Goal: Task Accomplishment & Management: Use online tool/utility

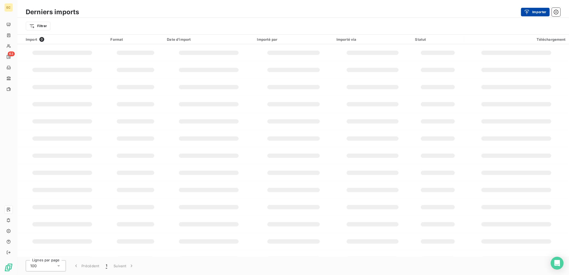
click at [540, 9] on button "Importer" at bounding box center [535, 12] width 29 height 9
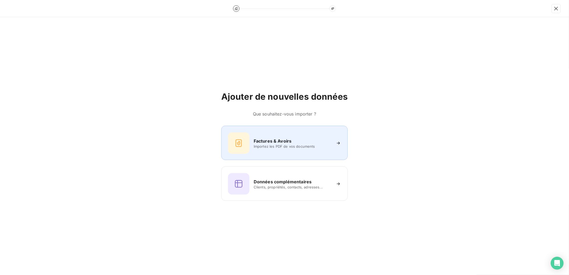
click at [302, 142] on div "Factures & Avoirs" at bounding box center [293, 141] width 78 height 6
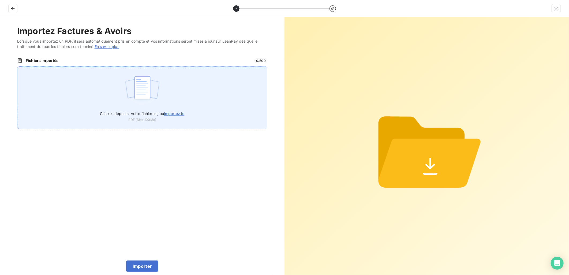
click at [180, 117] on label "Glissez-déposez votre fichier ici, ou importez le" at bounding box center [142, 112] width 84 height 10
click at [17, 67] on input "Glissez-déposez votre fichier ici, ou importez le" at bounding box center [17, 66] width 0 height 0
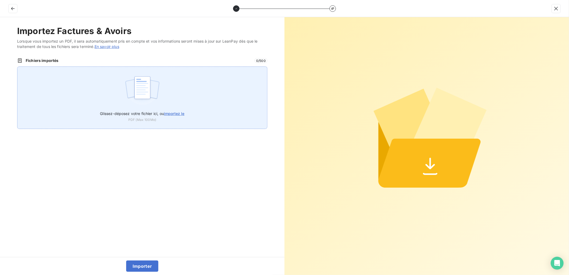
type input "C:\fakepath\FEF-2025-2926.pdf"
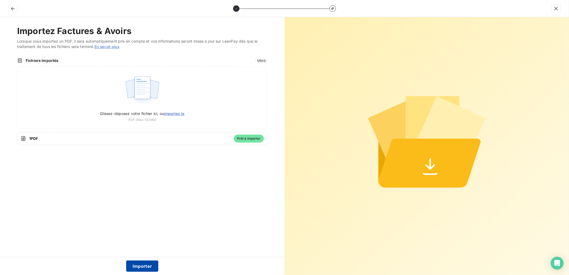
click at [141, 264] on button "Importer" at bounding box center [142, 265] width 32 height 11
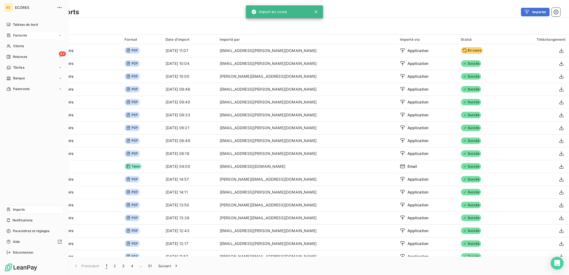
click at [17, 37] on span "Factures" at bounding box center [20, 35] width 14 height 5
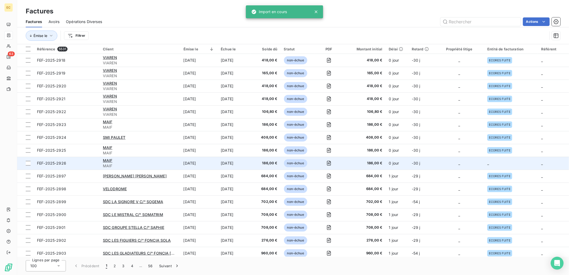
click at [457, 164] on td "_" at bounding box center [459, 163] width 50 height 13
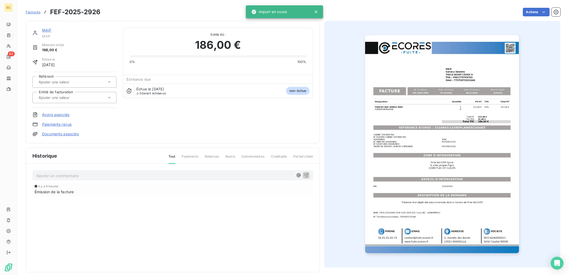
click at [62, 133] on link "Documents associés" at bounding box center [60, 133] width 37 height 5
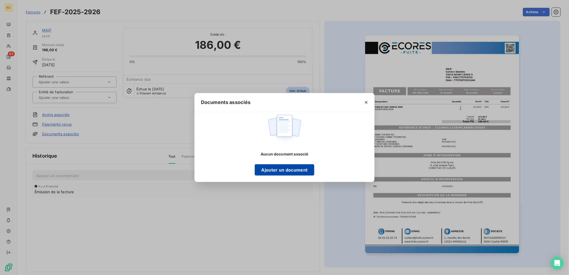
click at [281, 167] on button "Ajouter un document" at bounding box center [284, 169] width 59 height 11
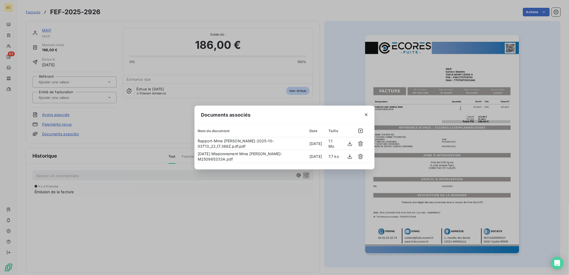
click at [81, 100] on div "Documents associés Nom du document Date Taille Rapport-Mme [PERSON_NAME]-2025-1…" at bounding box center [284, 137] width 569 height 275
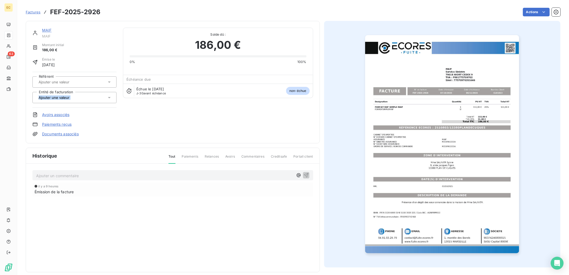
click at [81, 100] on div at bounding box center [72, 97] width 70 height 7
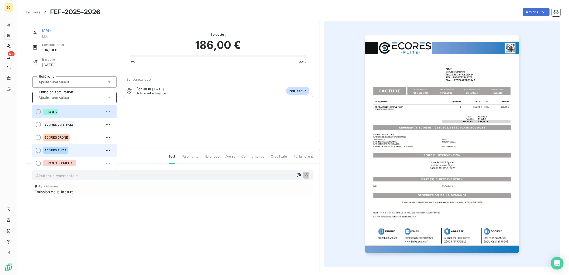
click at [65, 151] on span "ECORES FUITE" at bounding box center [56, 150] width 22 height 3
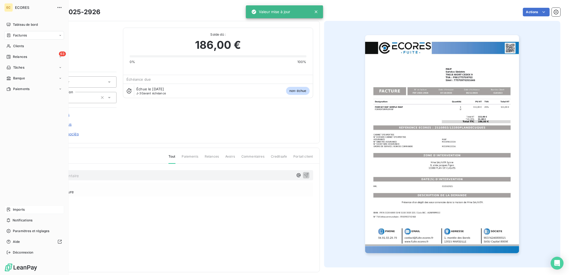
click at [18, 210] on span "Imports" at bounding box center [19, 209] width 12 height 5
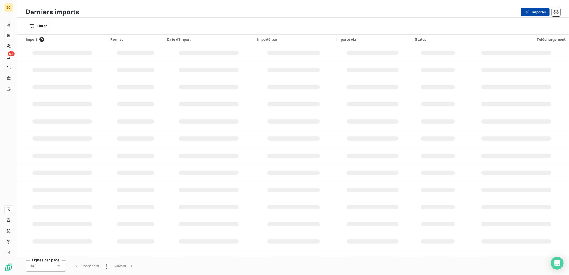
click at [533, 11] on button "Importer" at bounding box center [535, 12] width 29 height 9
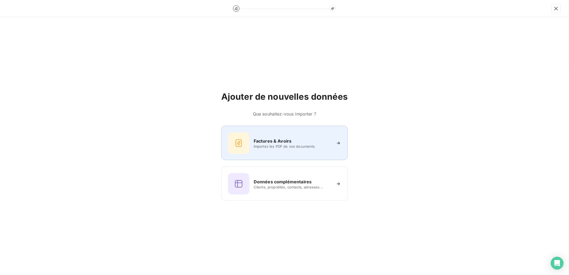
click at [308, 141] on div "Factures & Avoirs" at bounding box center [293, 141] width 78 height 6
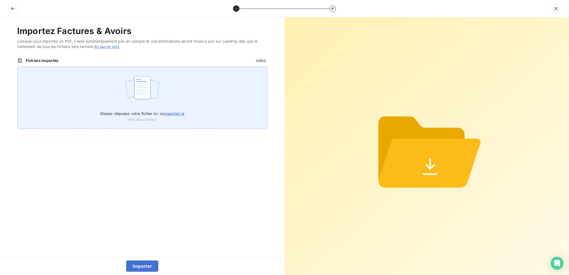
click at [181, 110] on label "Glissez-déposez votre fichier ici, ou importez le" at bounding box center [142, 112] width 84 height 10
click at [17, 67] on input "Glissez-déposez votre fichier ici, ou importez le" at bounding box center [17, 66] width 0 height 0
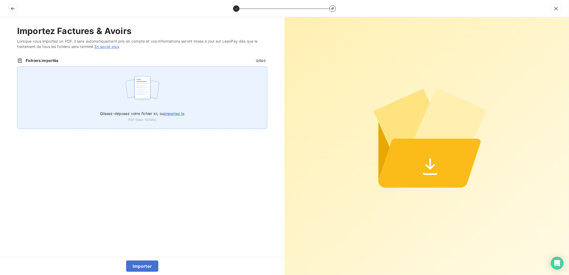
type input "C:\fakepath\FEF-2025-2927.pdf"
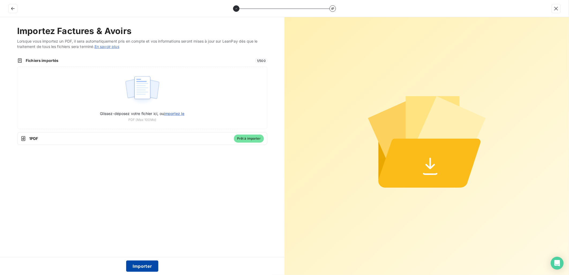
click at [151, 267] on button "Importer" at bounding box center [142, 265] width 32 height 11
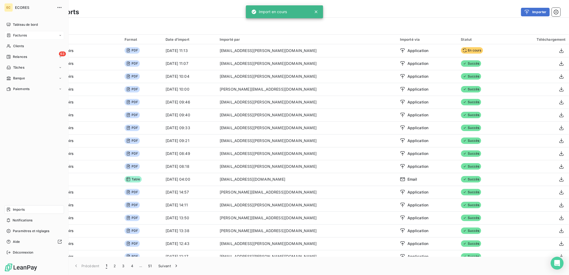
click at [24, 35] on span "Factures" at bounding box center [20, 35] width 14 height 5
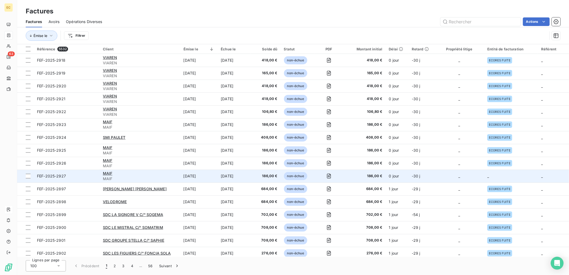
click at [405, 175] on td "0 jour" at bounding box center [397, 176] width 23 height 13
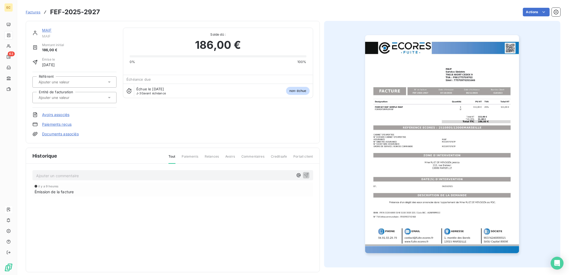
click at [60, 133] on link "Documents associés" at bounding box center [60, 133] width 37 height 5
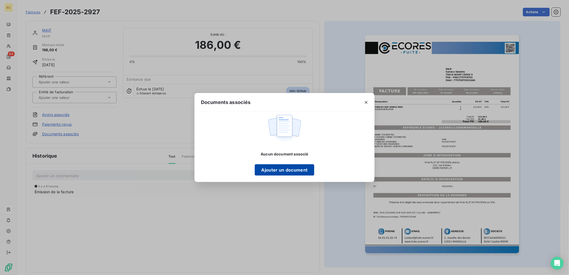
click at [276, 170] on button "Ajouter un document" at bounding box center [284, 169] width 59 height 11
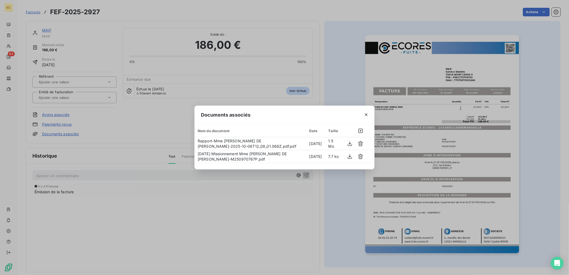
click at [74, 98] on div "Documents associés Nom du document Date Taille Rapport-Mme [PERSON_NAME] DE [PE…" at bounding box center [284, 137] width 569 height 275
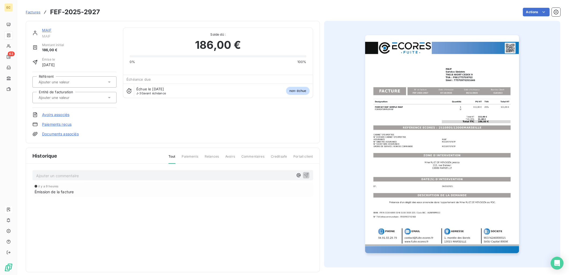
click at [75, 98] on input "text" at bounding box center [65, 97] width 54 height 5
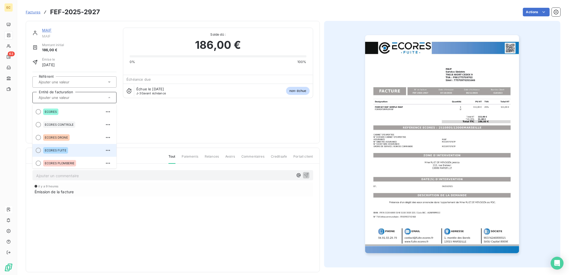
click at [70, 145] on li "ECORES FUITE" at bounding box center [74, 150] width 84 height 13
